Goal: Transaction & Acquisition: Purchase product/service

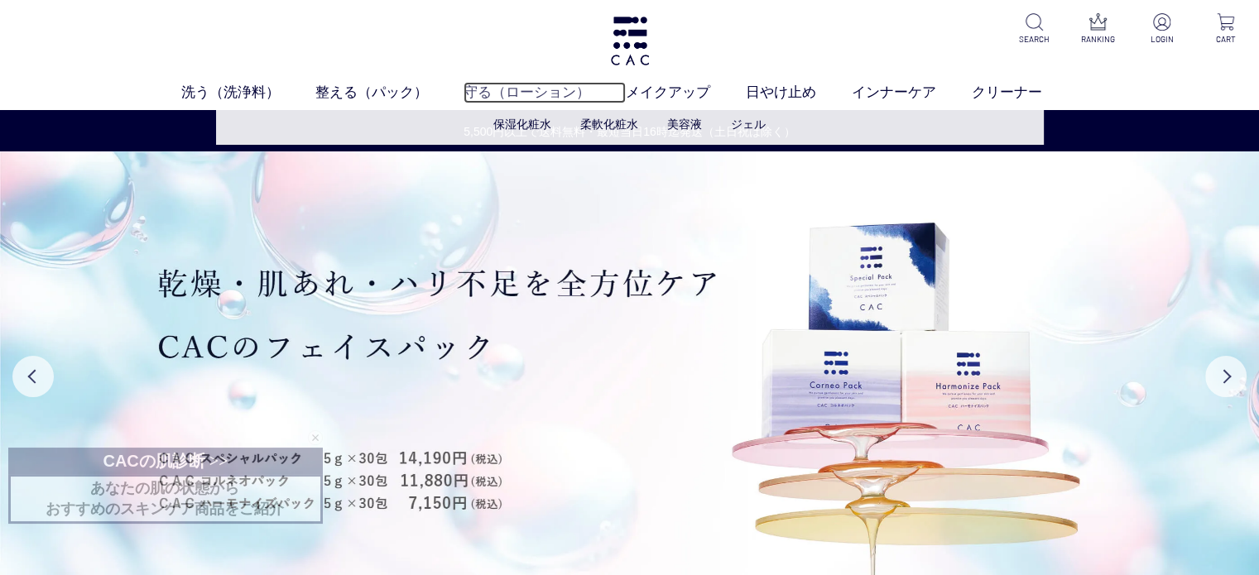
click at [517, 99] on link "守る（ローション）" at bounding box center [545, 93] width 162 height 22
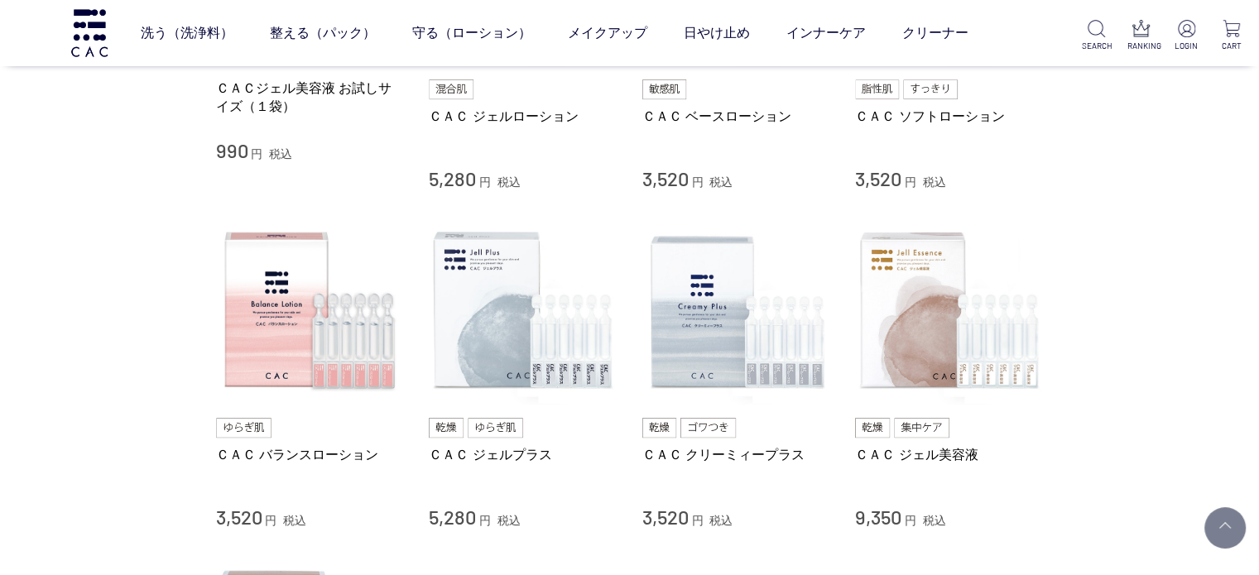
scroll to position [662, 0]
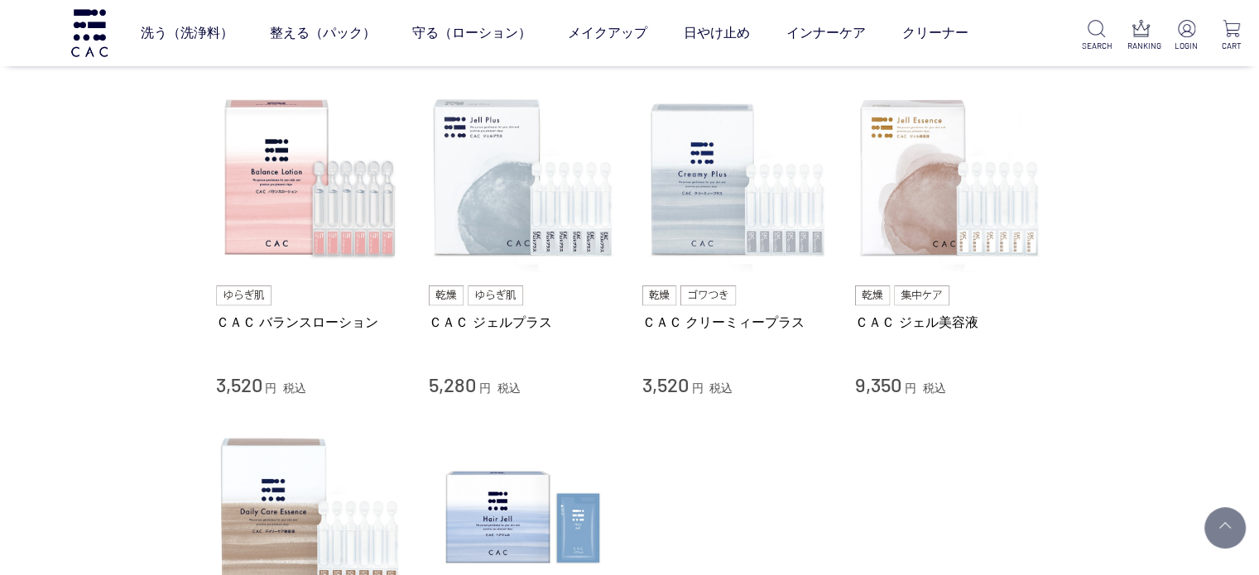
click at [178, 218] on div "買い物かご 買い物かご内の商品 買い物かごは空です... カテゴリから探す 商品一覧 スキンケア 洗う（洗浄料） 整える（パック） 守る（ローション） 保湿化…" at bounding box center [629, 130] width 1259 height 1512
drag, startPoint x: 1169, startPoint y: 246, endPoint x: 1157, endPoint y: 231, distance: 19.4
click at [1169, 246] on div "買い物かご 買い物かご内の商品 買い物かごは空です... カテゴリから探す 商品一覧 スキンケア 洗う（洗浄料） 整える（パック） 守る（ローション） 保湿化…" at bounding box center [629, 130] width 1259 height 1512
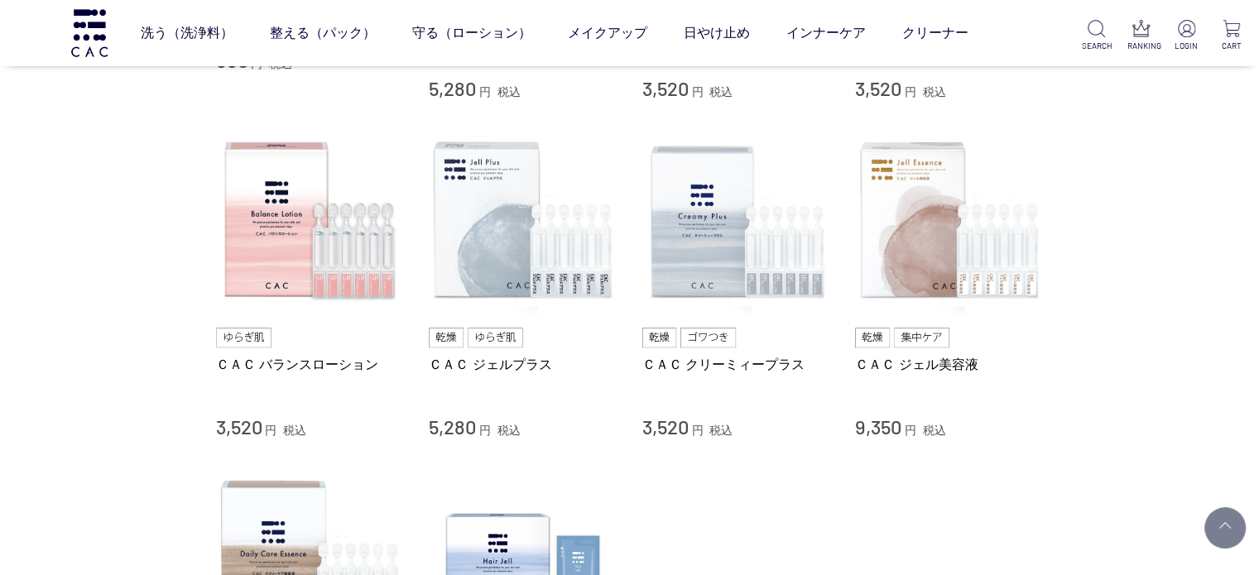
scroll to position [580, 0]
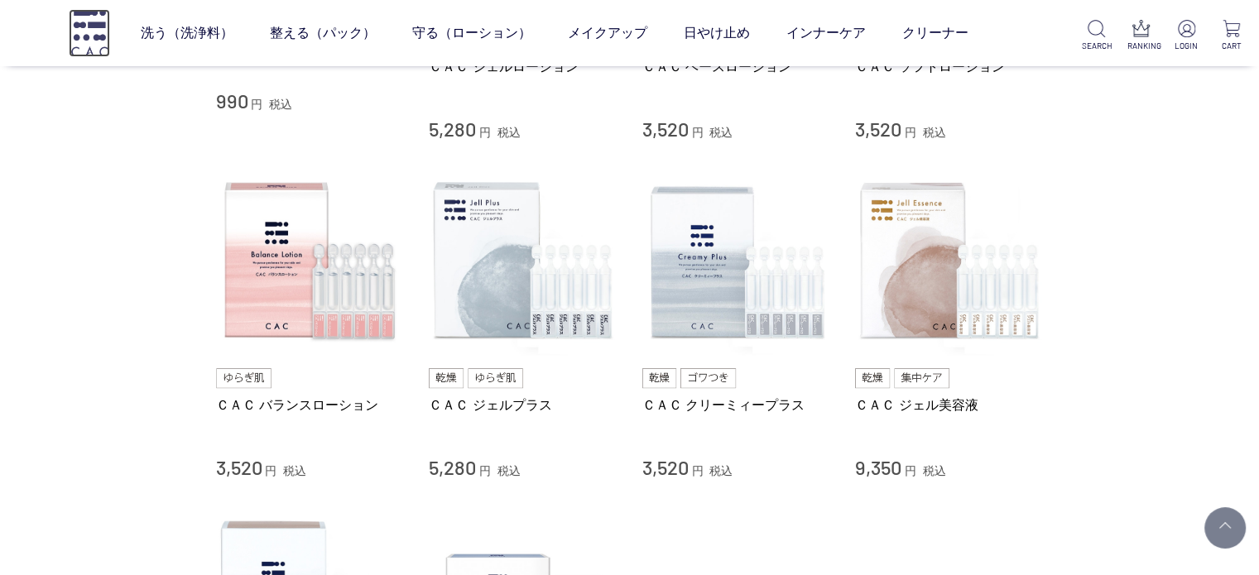
click at [102, 27] on img at bounding box center [89, 32] width 41 height 47
